Goal: Transaction & Acquisition: Purchase product/service

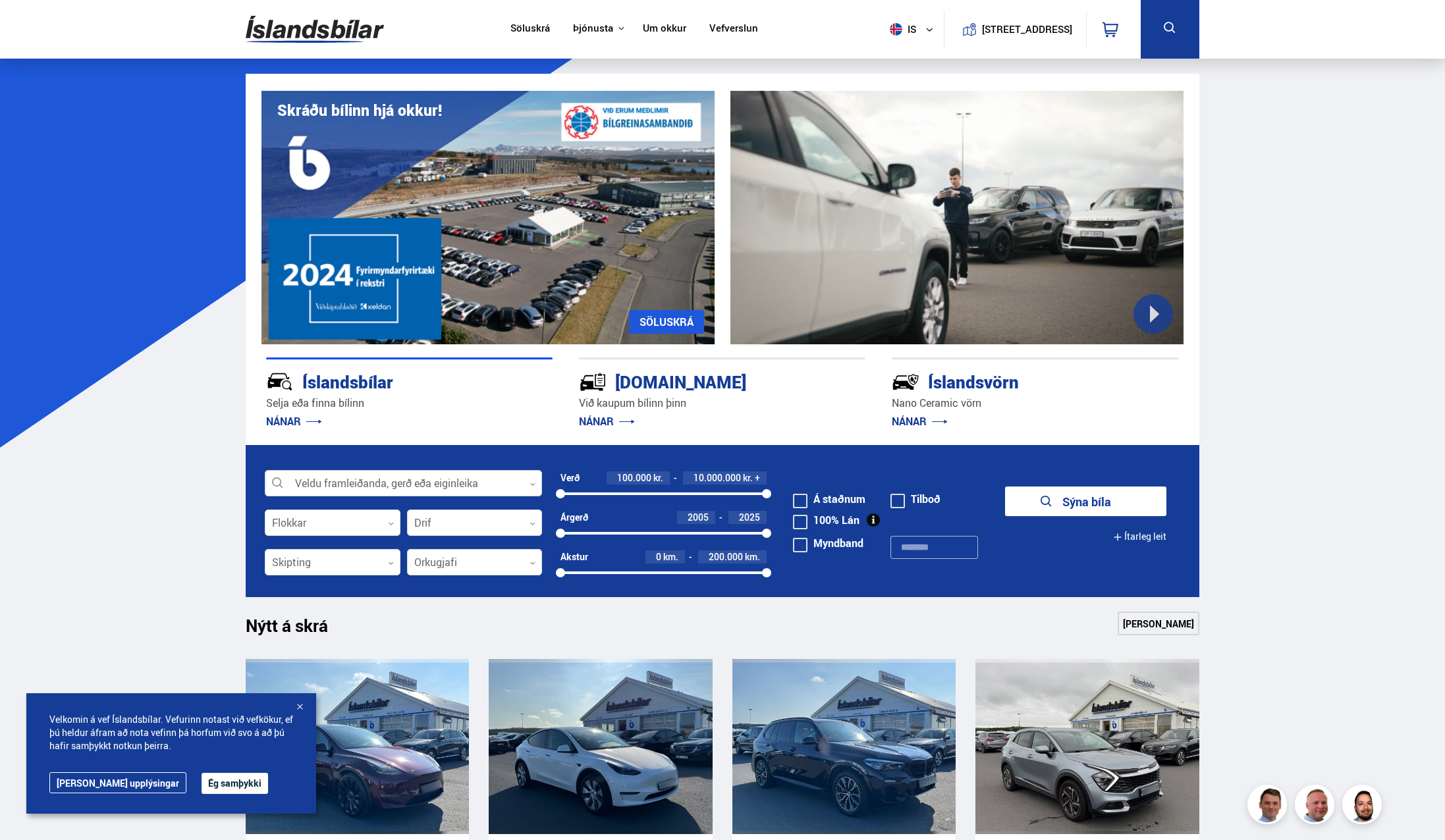
click at [336, 482] on div at bounding box center [403, 483] width 277 height 26
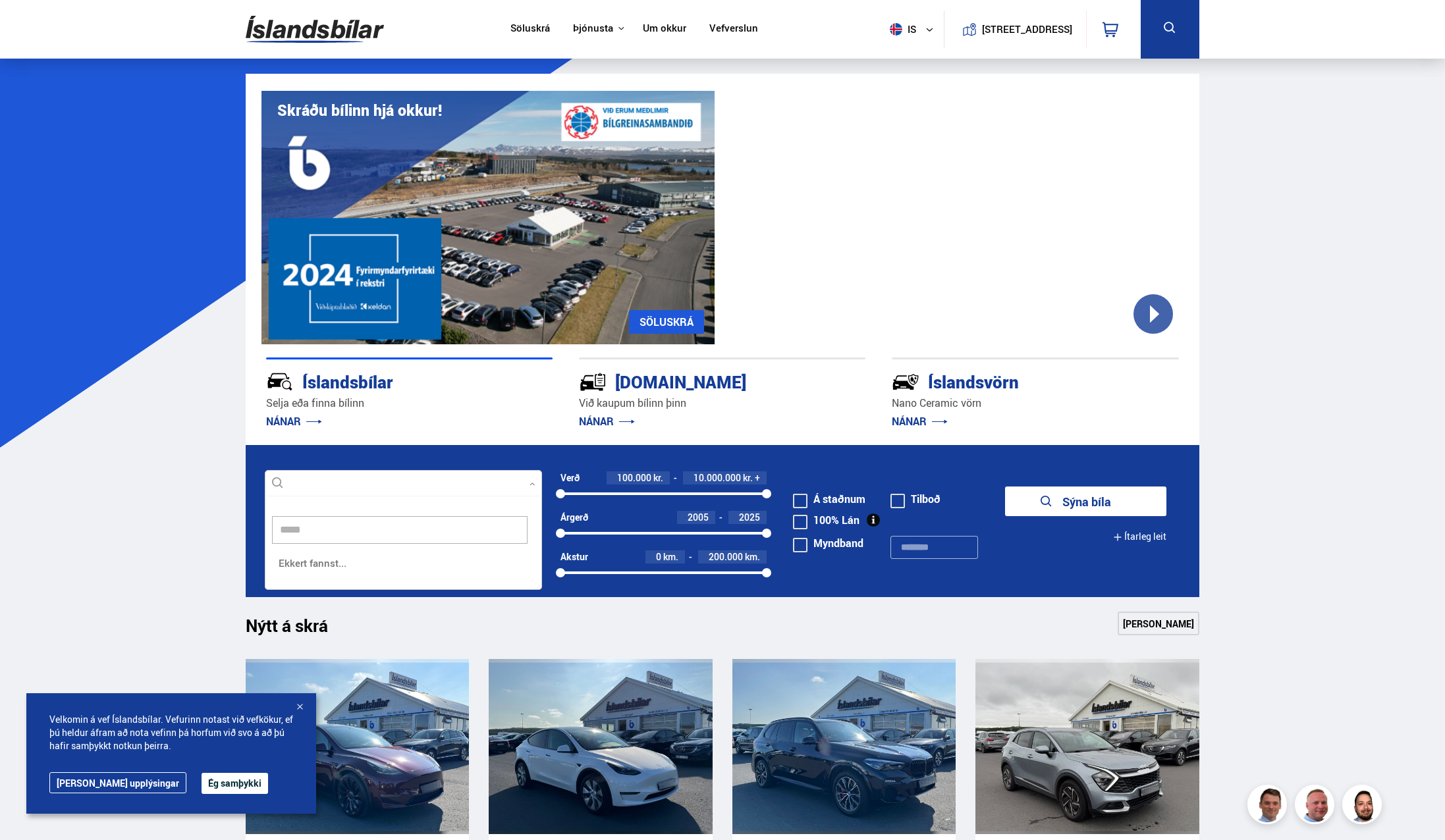
click at [373, 534] on input "*****" at bounding box center [400, 530] width 255 height 28
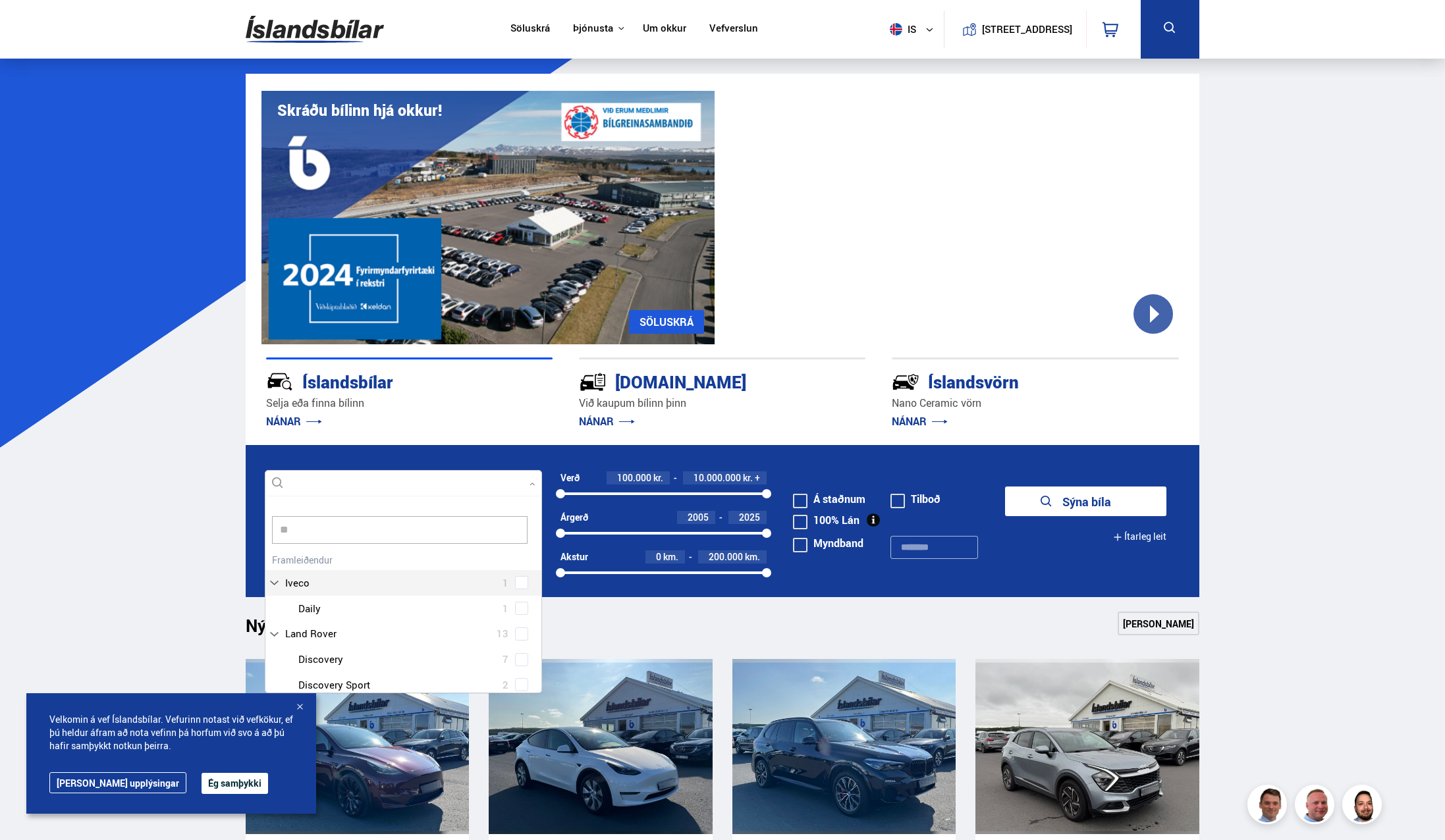
scroll to position [12, 0]
type input "****"
click at [380, 580] on div "Volvo 12 Volvo EX30 1 Volvo V60 2 Volvo XC40 6 Volvo XC60 3" at bounding box center [403, 650] width 276 height 147
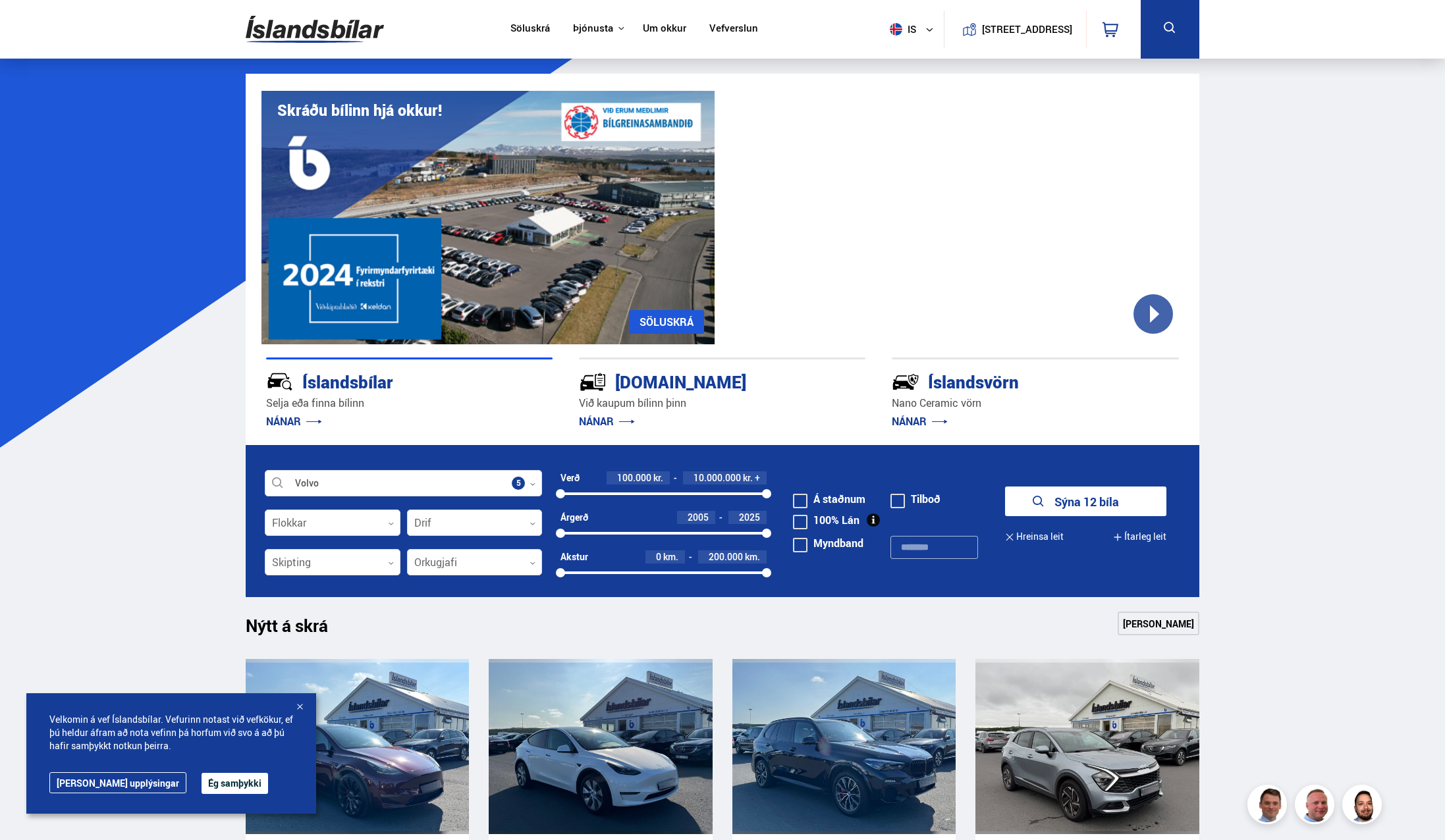
click at [1086, 497] on button "Sýna 12 bíla" at bounding box center [1085, 501] width 161 height 30
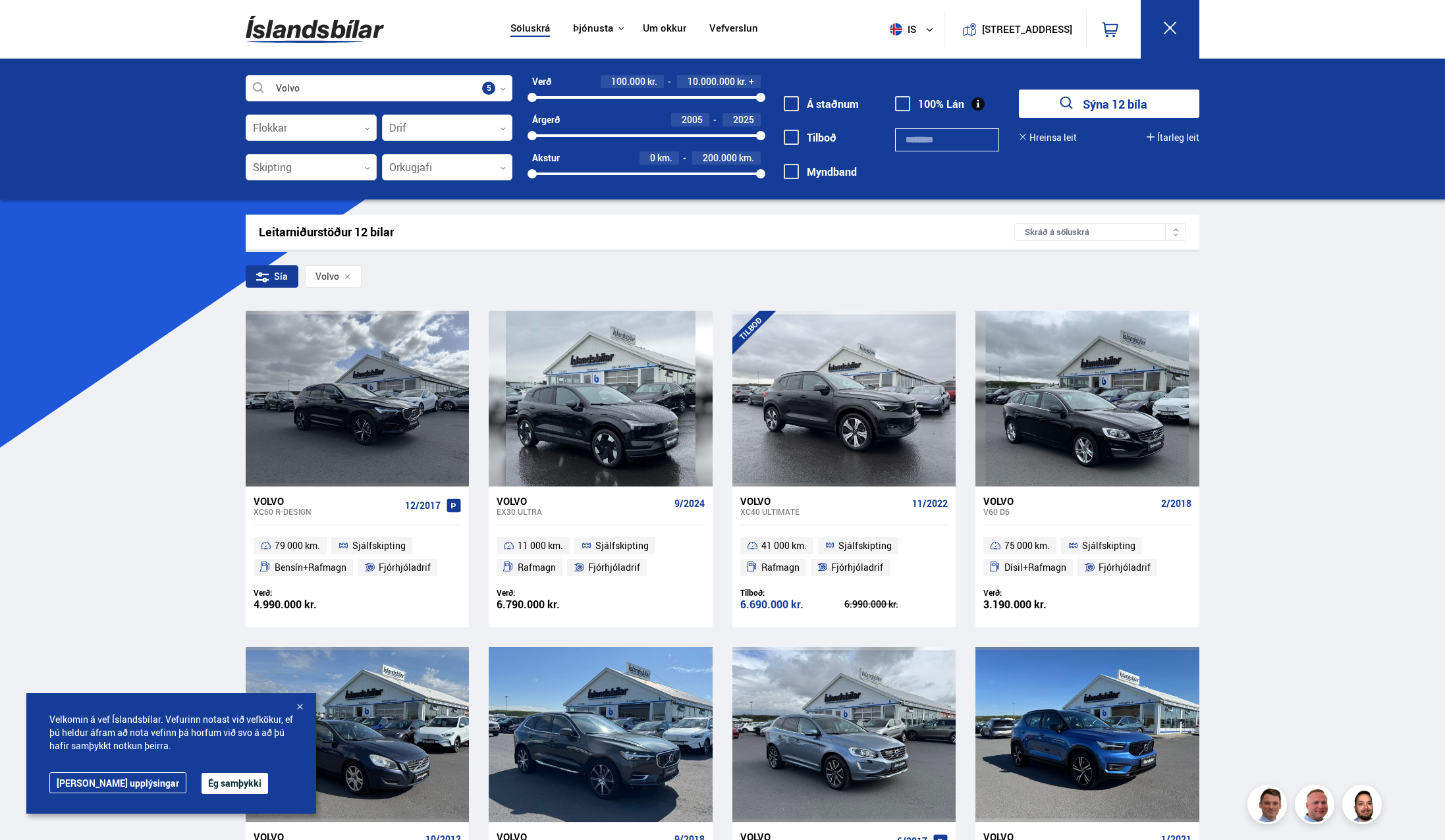
click at [213, 796] on div "Velkomin á vef Íslandsbílar. Vefurinn notast við vefkökur, ef þú [PERSON_NAME] …" at bounding box center [171, 753] width 290 height 120
drag, startPoint x: 204, startPoint y: 788, endPoint x: 205, endPoint y: 778, distance: 10.0
click at [205, 782] on button "Ég samþykki" at bounding box center [234, 783] width 66 height 21
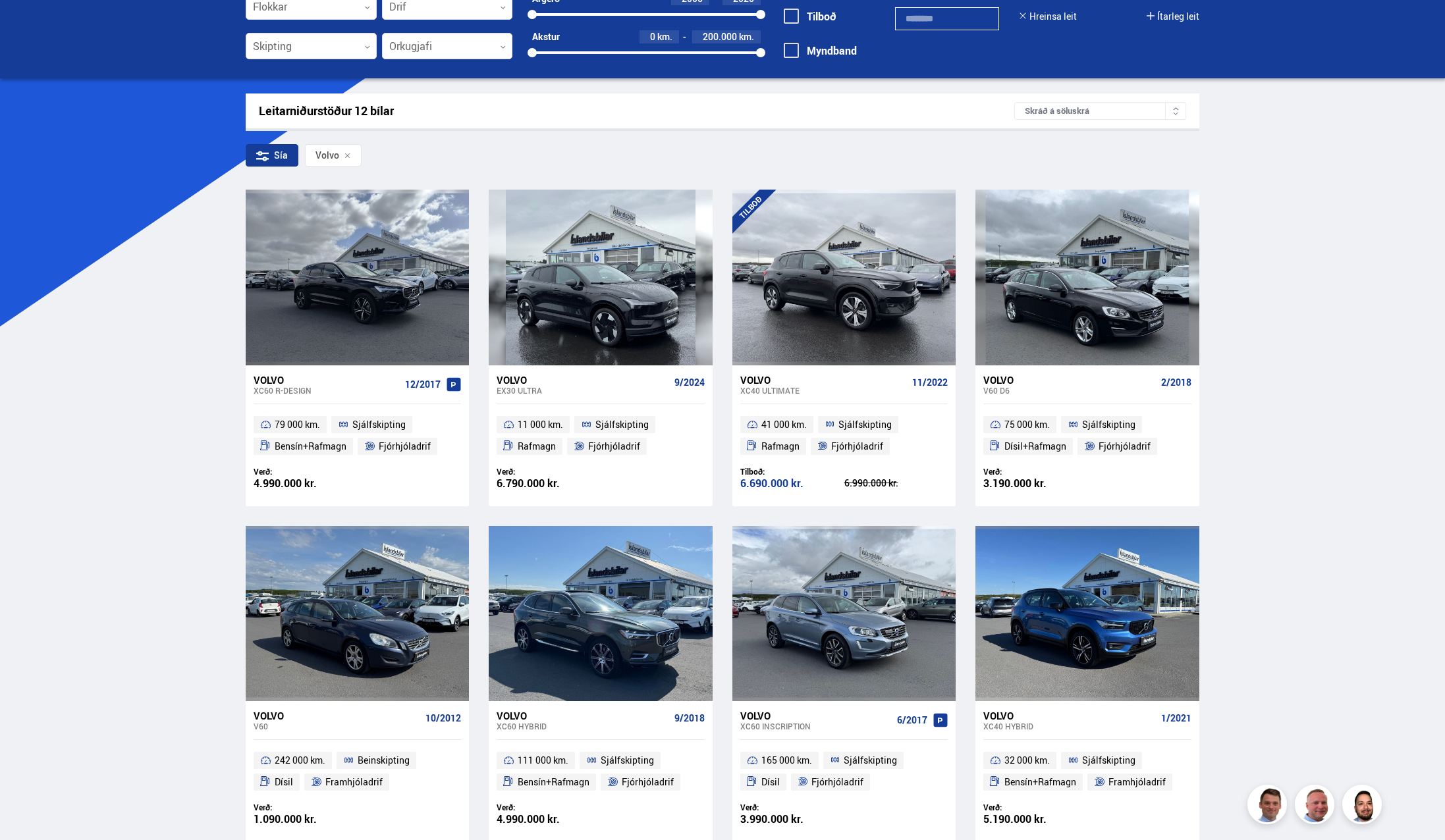
scroll to position [112, 0]
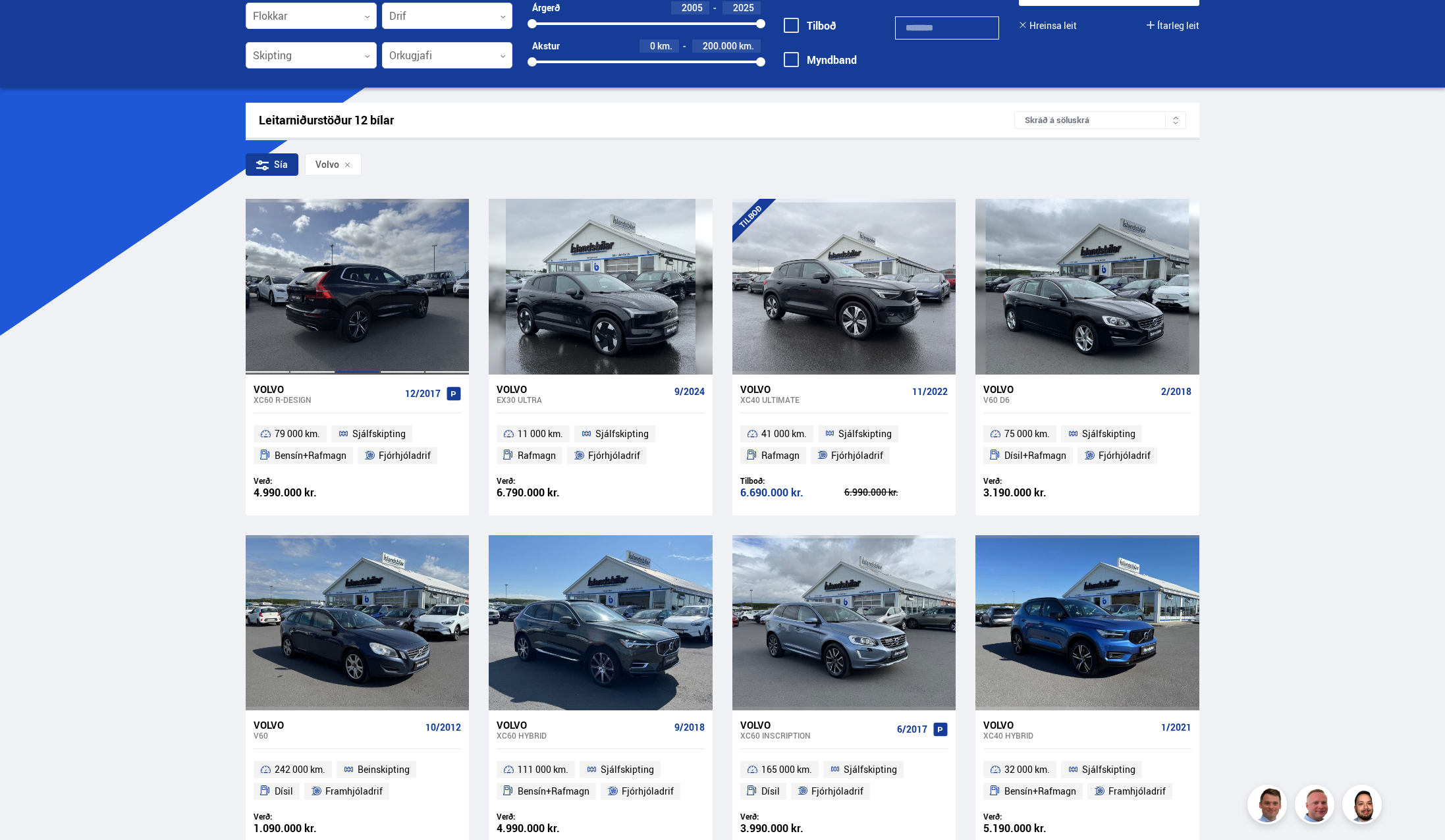
click at [357, 244] on div at bounding box center [357, 287] width 44 height 175
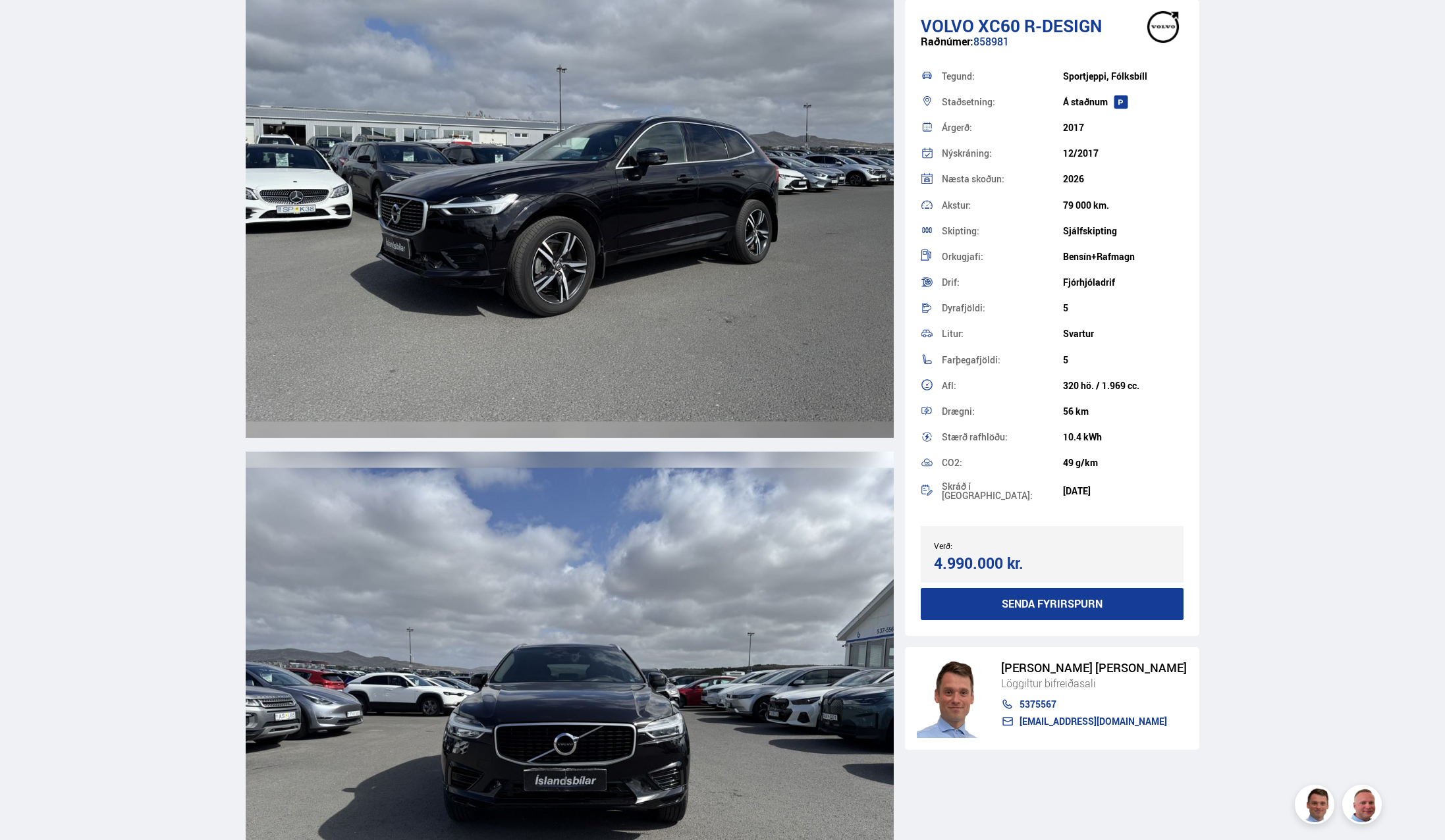
scroll to position [4573, 0]
